Goal: Transaction & Acquisition: Purchase product/service

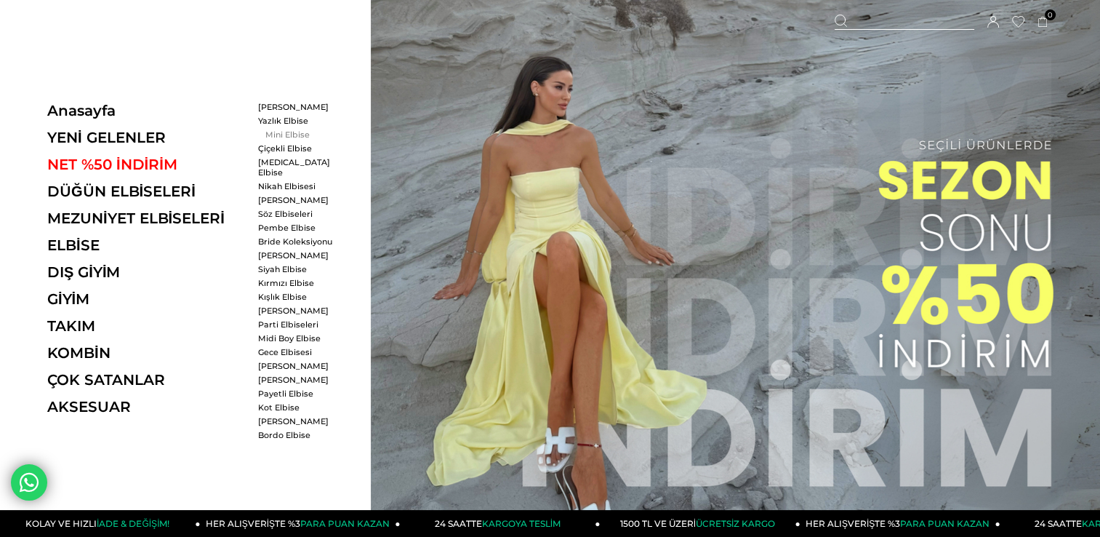
click at [281, 135] on link "Mini Elbise" at bounding box center [300, 134] width 84 height 10
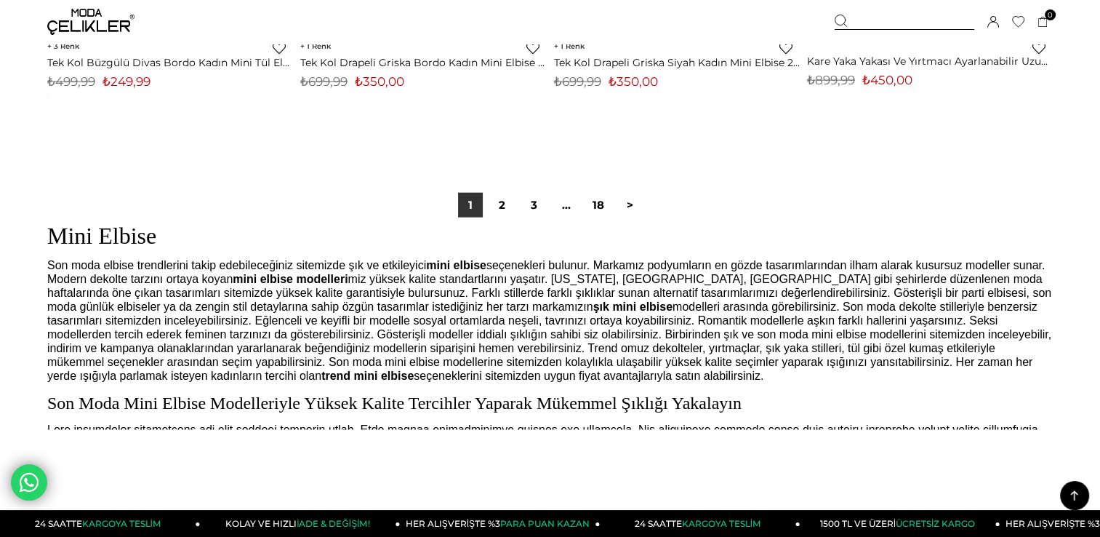
scroll to position [9045, 0]
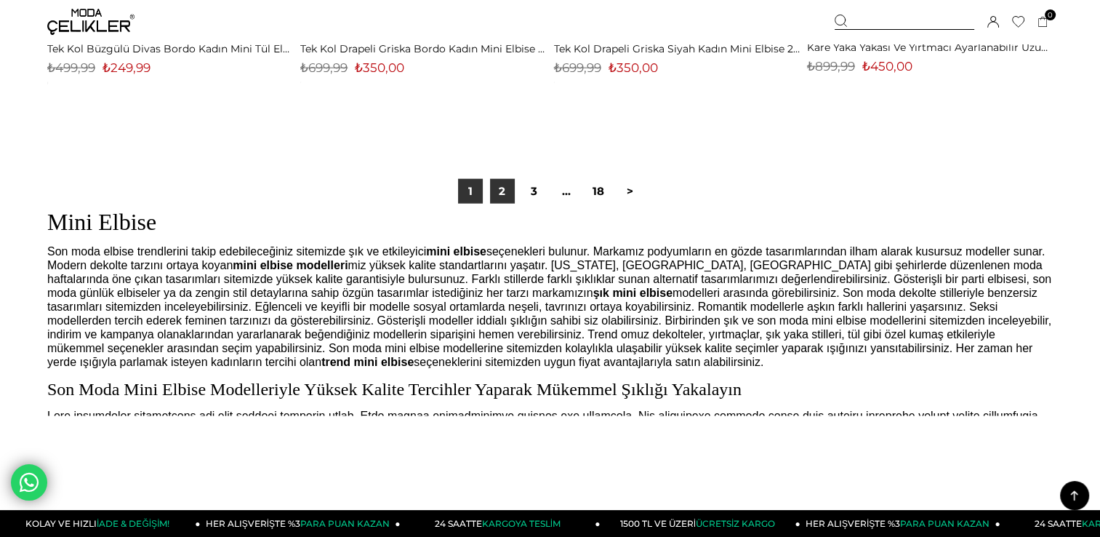
click at [500, 193] on link "2" at bounding box center [502, 191] width 25 height 25
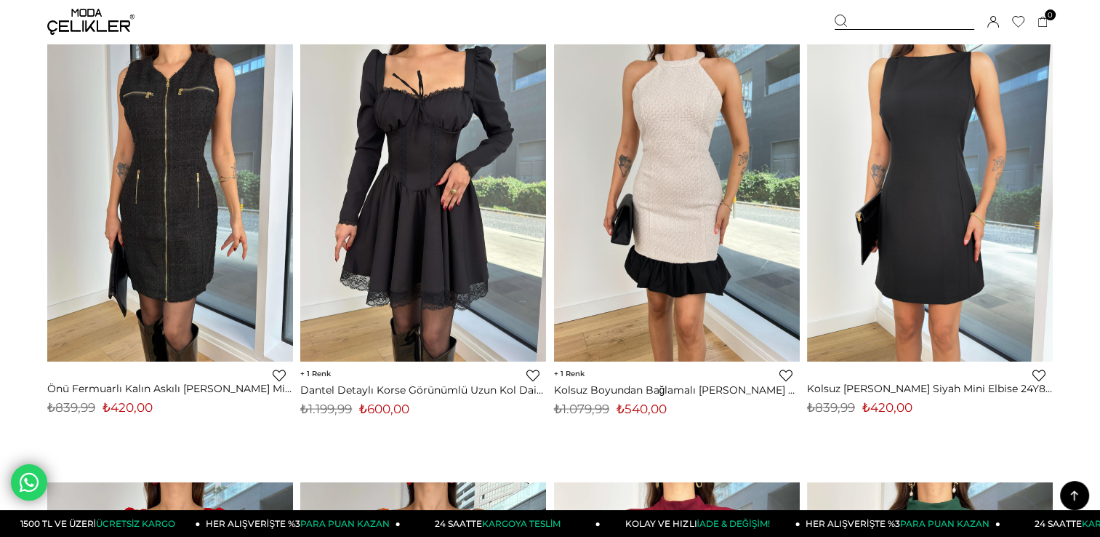
scroll to position [2850, 0]
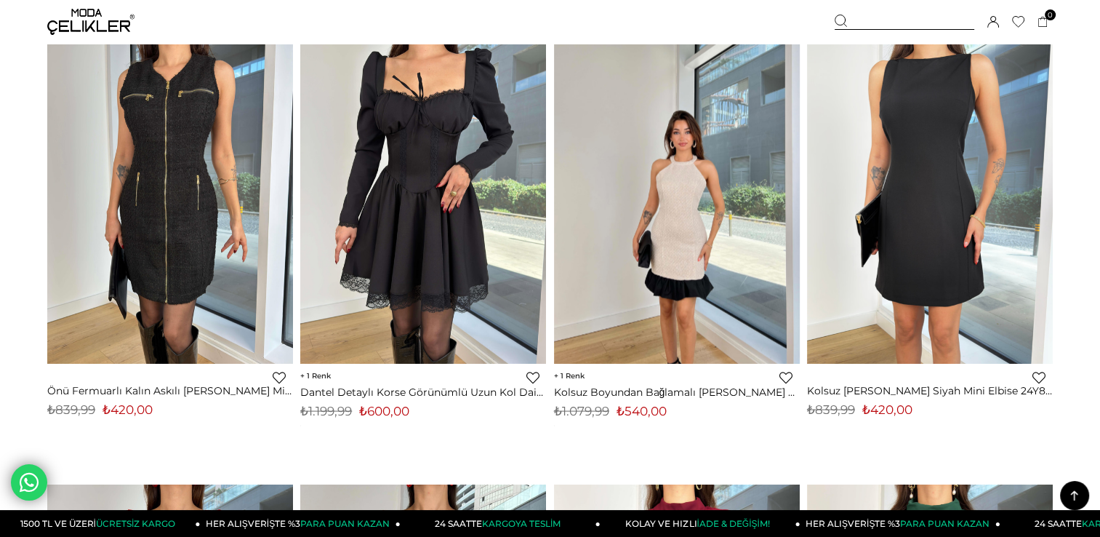
click at [715, 202] on img at bounding box center [677, 200] width 246 height 328
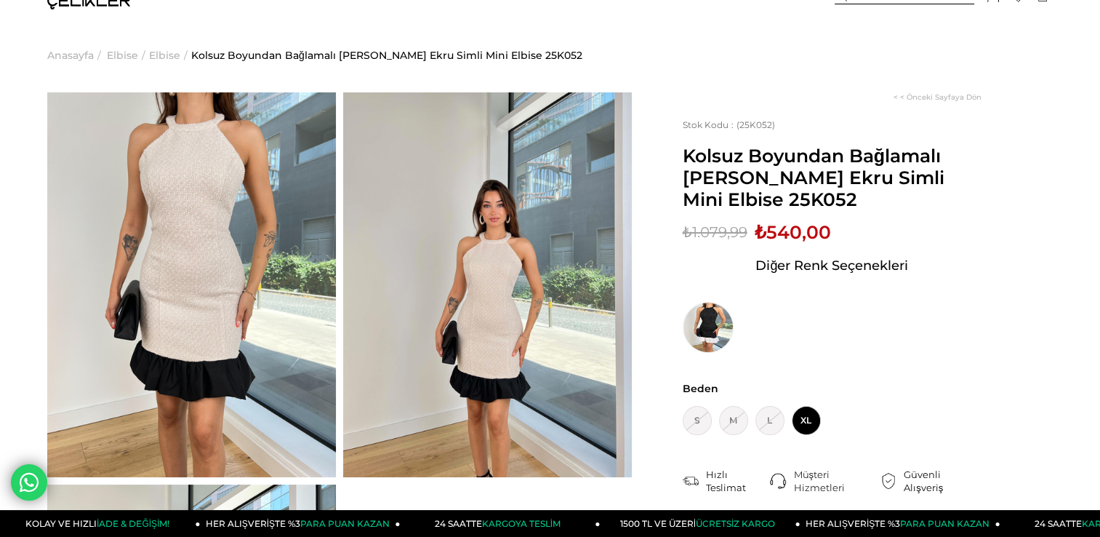
scroll to position [29, 0]
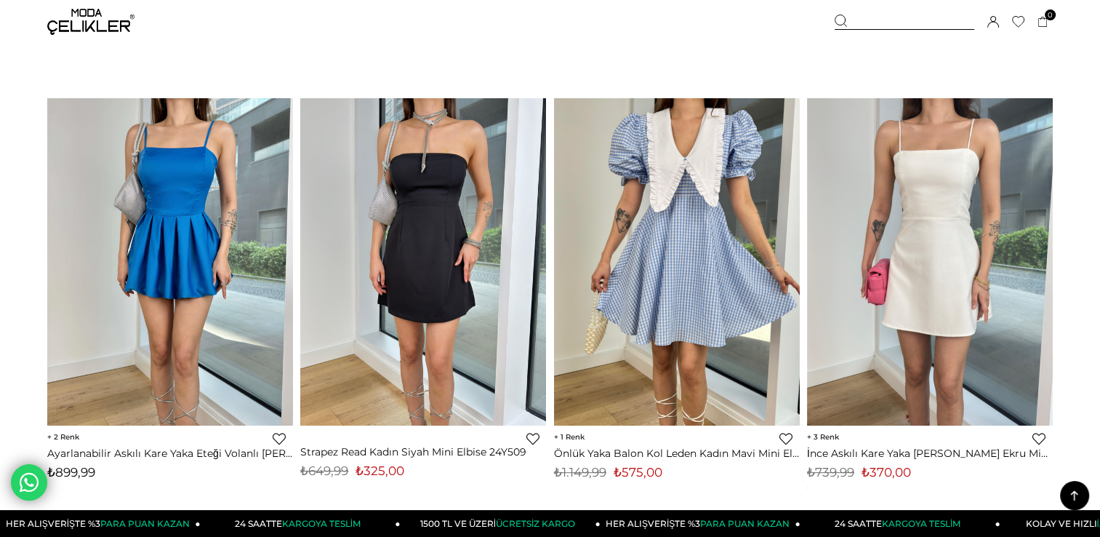
scroll to position [5969, 0]
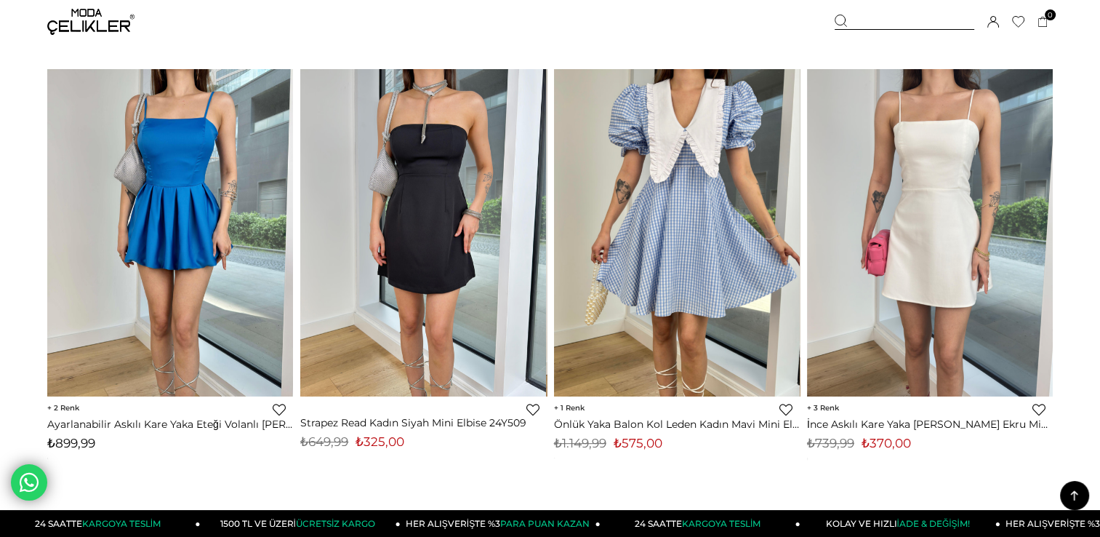
click at [870, 318] on img at bounding box center [930, 232] width 246 height 328
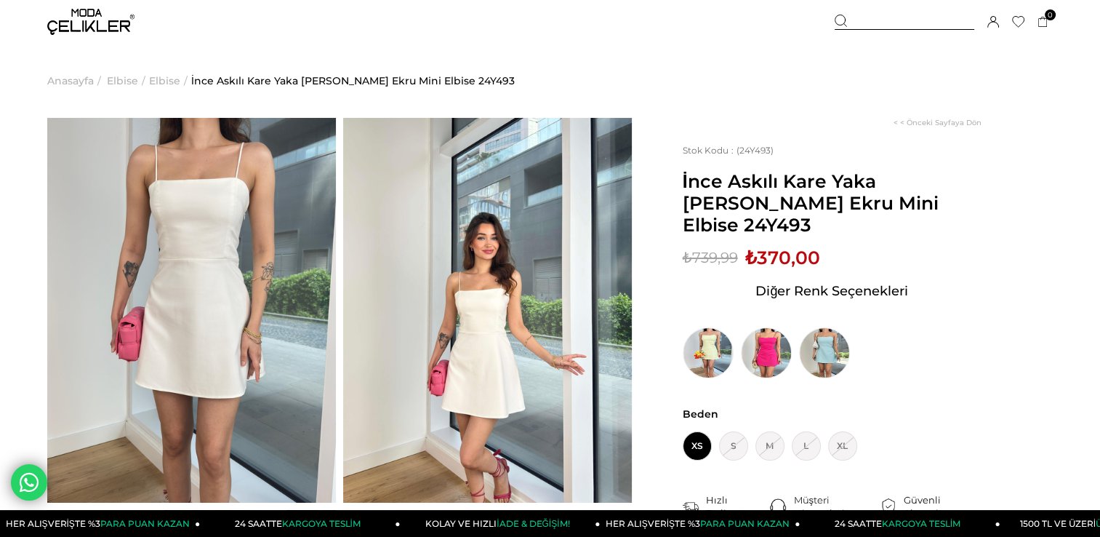
click at [528, 362] on img at bounding box center [487, 310] width 289 height 385
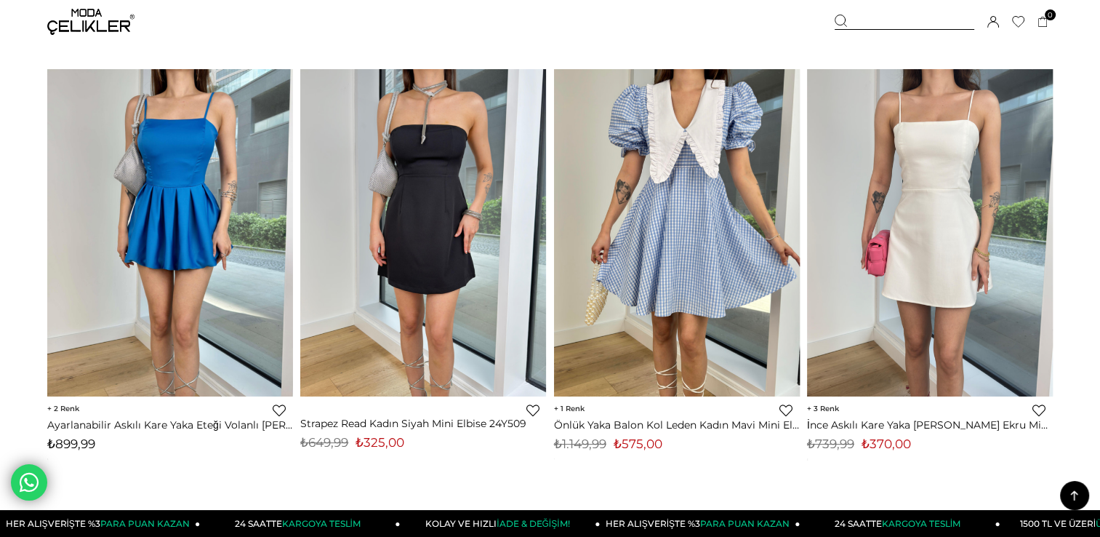
scroll to position [5892, 0]
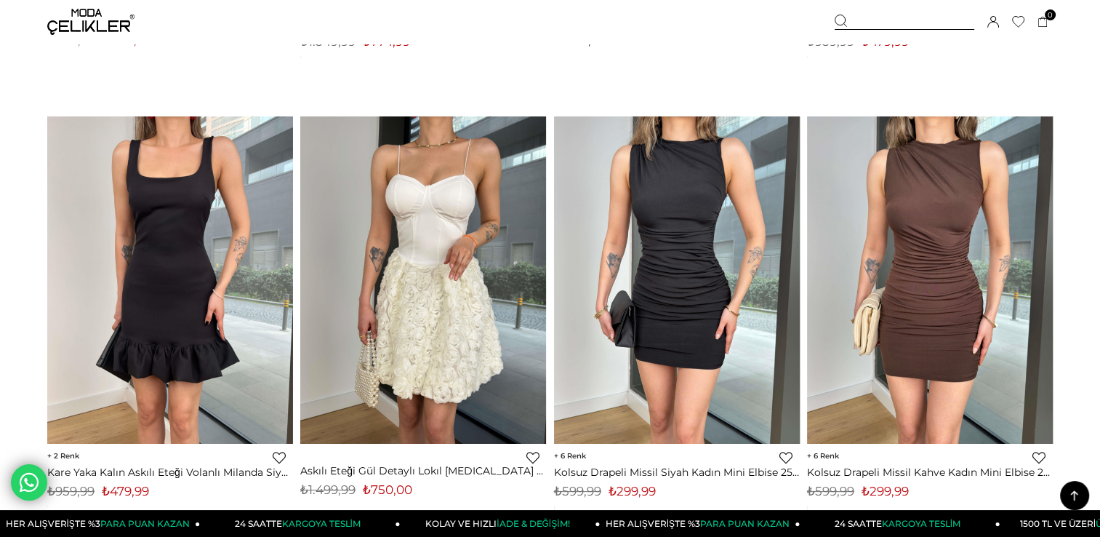
scroll to position [5892, 0]
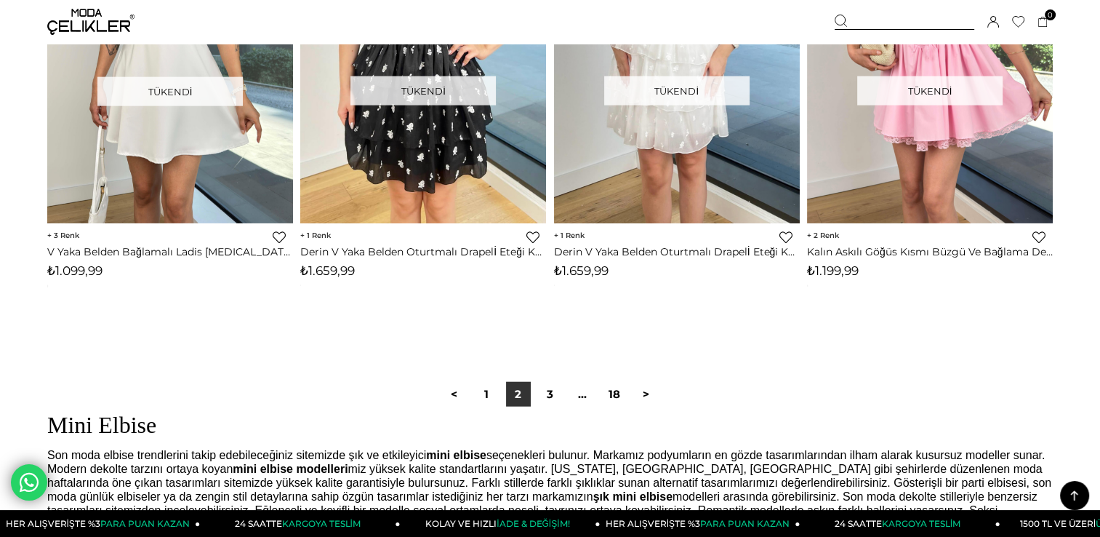
scroll to position [8841, 0]
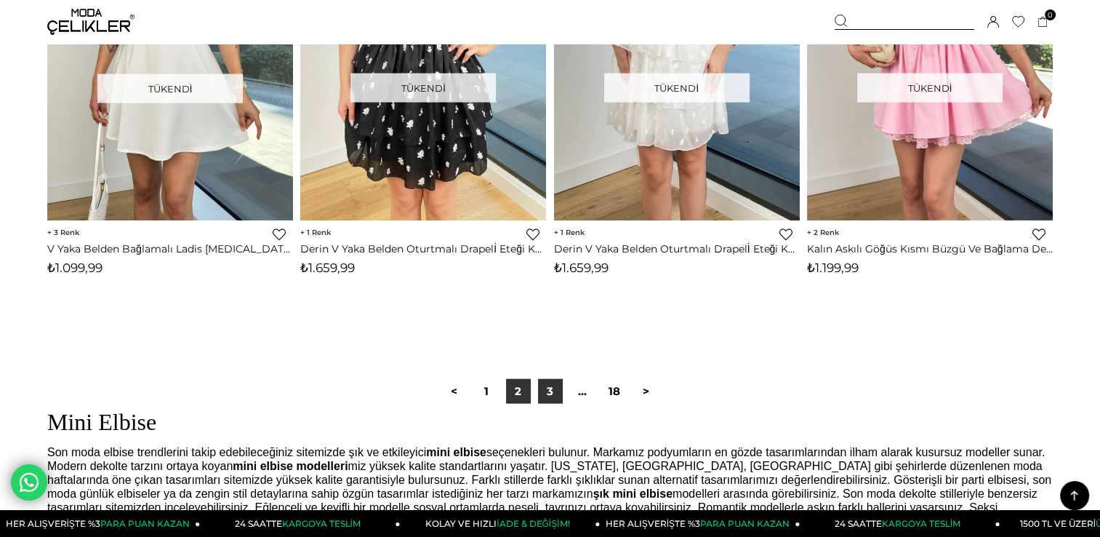
click at [540, 394] on link "3" at bounding box center [550, 391] width 25 height 25
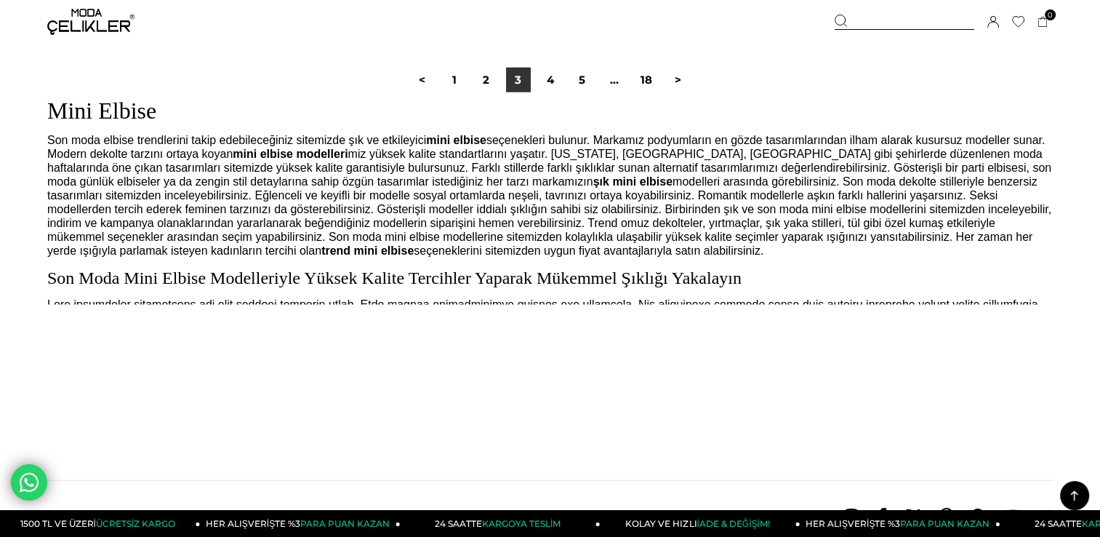
scroll to position [9277, 0]
